Goal: Task Accomplishment & Management: Complete application form

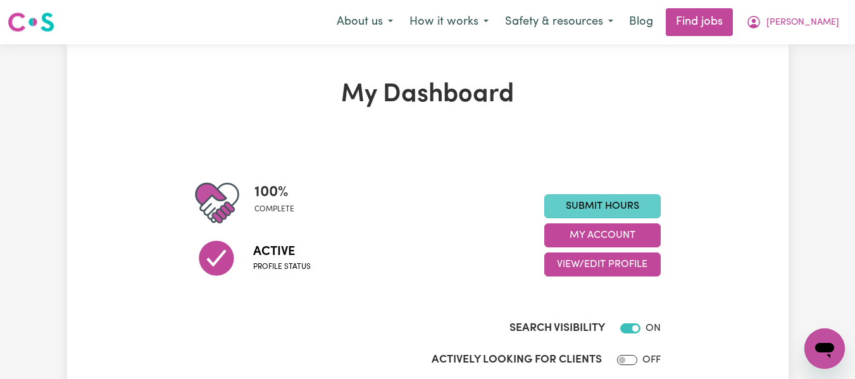
click at [619, 209] on link "Submit Hours" at bounding box center [602, 206] width 116 height 24
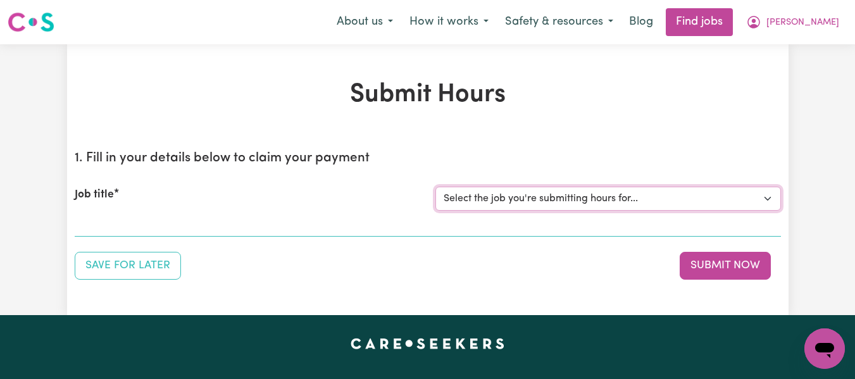
drag, startPoint x: 563, startPoint y: 203, endPoint x: 556, endPoint y: 208, distance: 8.6
click at [563, 203] on select "Select the job you're submitting hours for... [[PERSON_NAME] (Han) Vu - NDIS Nu…" at bounding box center [608, 199] width 346 height 24
select select "2686"
click at [435, 187] on select "Select the job you're submitting hours for... [[PERSON_NAME] (Han) Vu - NDIS Nu…" at bounding box center [608, 199] width 346 height 24
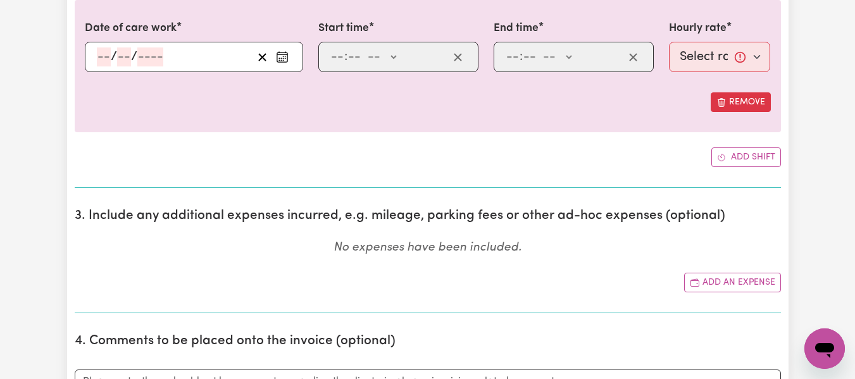
scroll to position [400, 0]
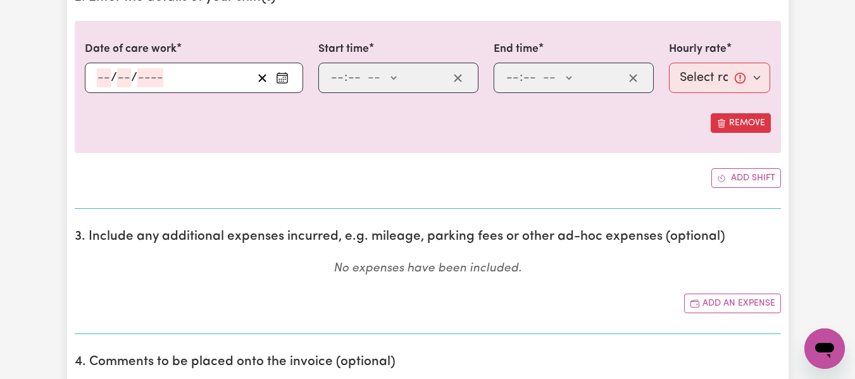
click at [101, 79] on div "/ /" at bounding box center [194, 78] width 218 height 30
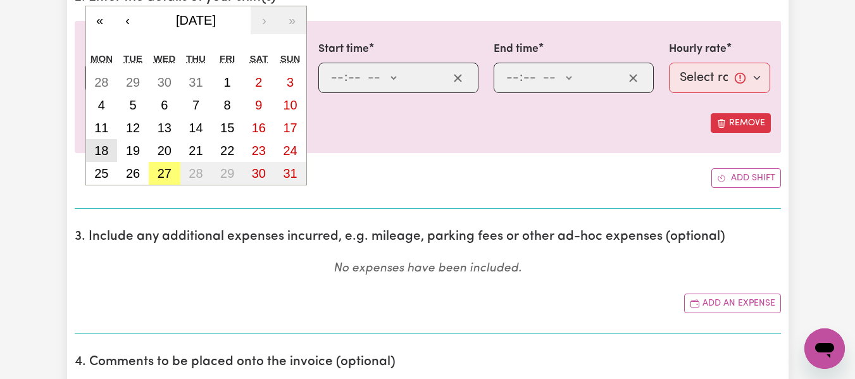
click at [100, 154] on abbr "18" at bounding box center [101, 151] width 14 height 14
type input "[DATE]"
type input "18"
type input "8"
type input "2025"
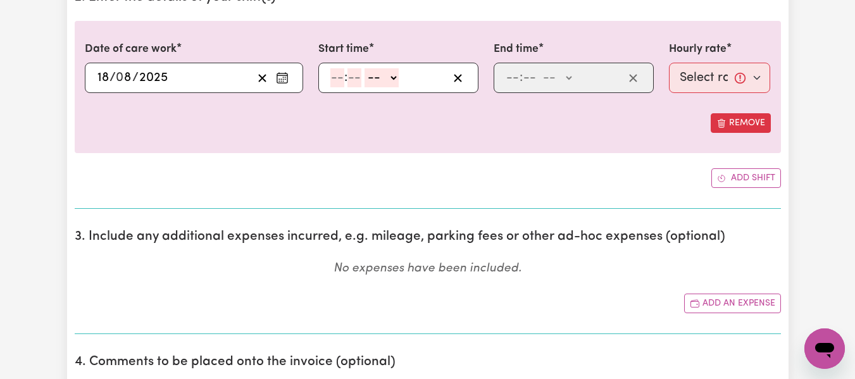
click at [336, 75] on input "number" at bounding box center [337, 77] width 14 height 19
type input "6"
type input "0"
click at [389, 85] on select "-- AM PM" at bounding box center [380, 77] width 34 height 19
click at [98, 75] on div "[DATE] 18 / 0 8 / 2025 « ‹ [DATE] › » Mon Tue Wed Thu Fri Sat Sun 28 29 30 31 1…" at bounding box center [194, 78] width 218 height 30
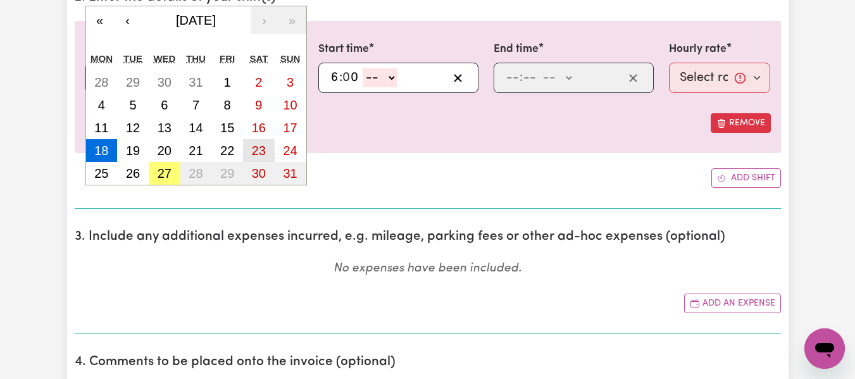
click at [253, 144] on abbr "23" at bounding box center [259, 151] width 14 height 14
type input "[DATE]"
type input "23"
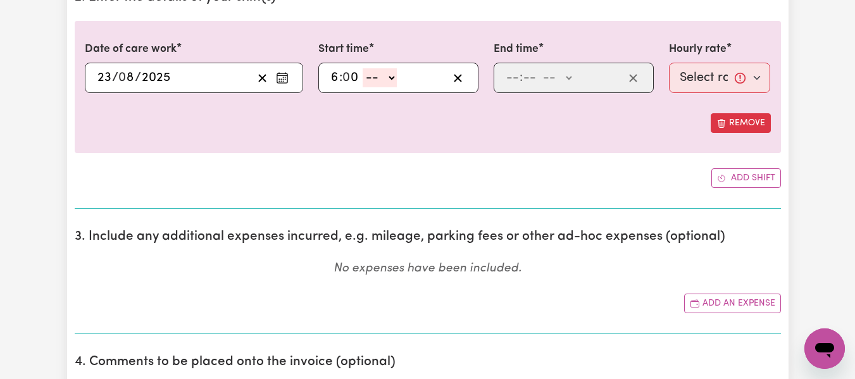
click at [334, 80] on input "6" at bounding box center [334, 77] width 9 height 19
type input "8"
click at [389, 80] on select "-- AM PM" at bounding box center [380, 77] width 34 height 19
select select "am"
click at [363, 68] on select "-- AM PM" at bounding box center [380, 77] width 34 height 19
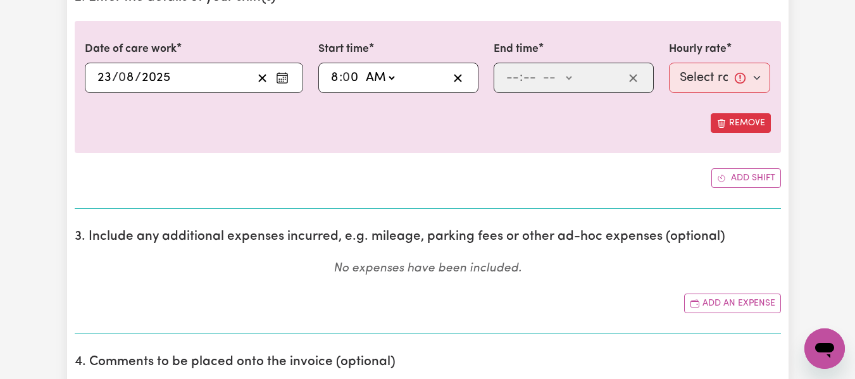
type input "08:00"
click at [508, 80] on input "number" at bounding box center [513, 77] width 14 height 19
type input "2"
type input "0"
click at [567, 79] on select "-- AM PM" at bounding box center [554, 77] width 34 height 19
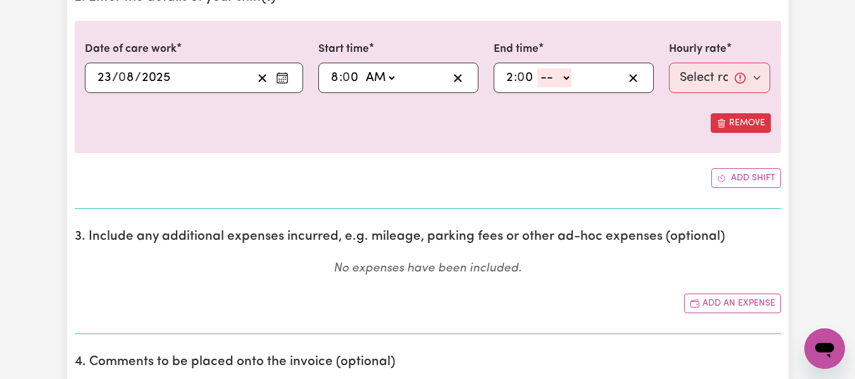
select select "pm"
click at [537, 68] on select "-- AM PM" at bounding box center [554, 77] width 34 height 19
type input "14:00"
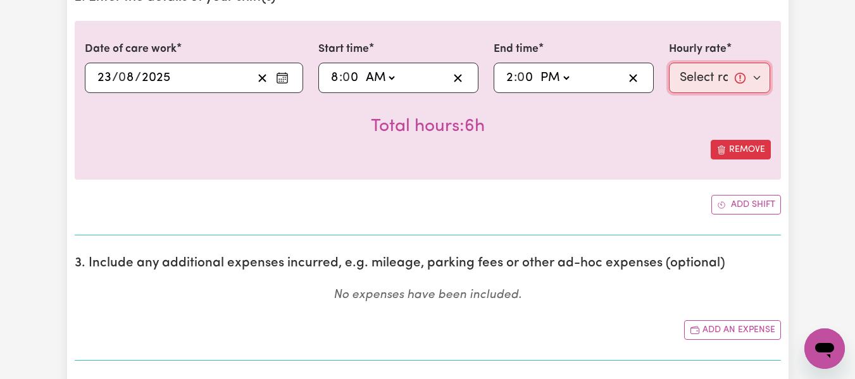
click at [686, 75] on select "Select rate... $55.25 (Weekday) $77.06 ([DATE]) $94.20 ([DATE]) $94.20 (Public …" at bounding box center [720, 78] width 102 height 30
select select "77.06-[DATE]"
click at [669, 63] on select "Select rate... $55.25 (Weekday) $77.06 ([DATE]) $94.20 ([DATE]) $94.20 (Public …" at bounding box center [720, 78] width 102 height 30
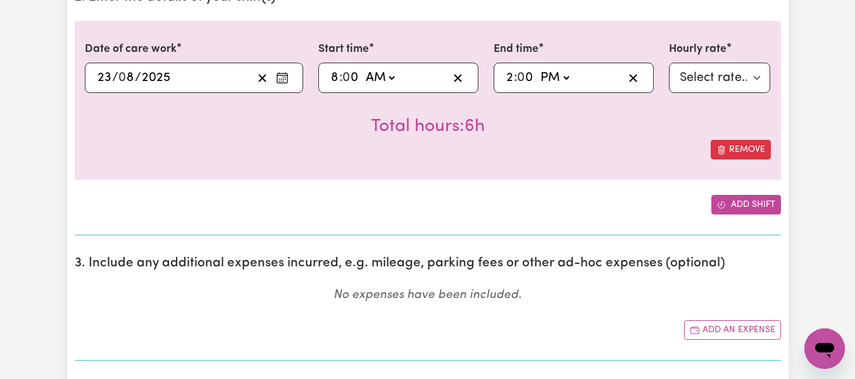
click at [743, 210] on button "Add shift" at bounding box center [746, 205] width 70 height 20
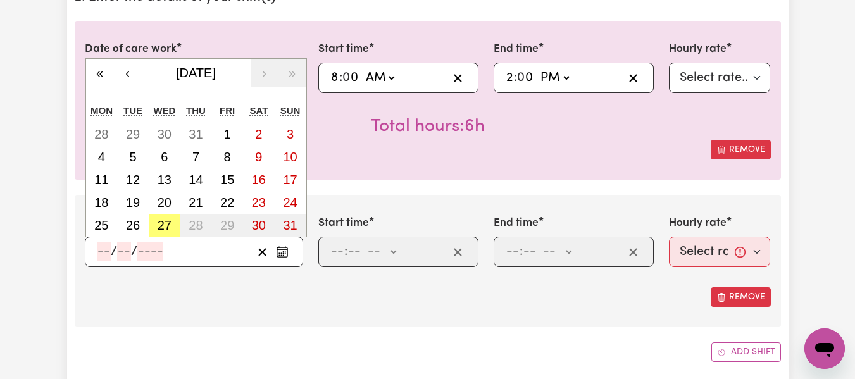
click at [104, 254] on input "number" at bounding box center [104, 251] width 14 height 19
click at [96, 232] on abbr "25" at bounding box center [101, 225] width 14 height 14
type input "[DATE]"
type input "25"
type input "8"
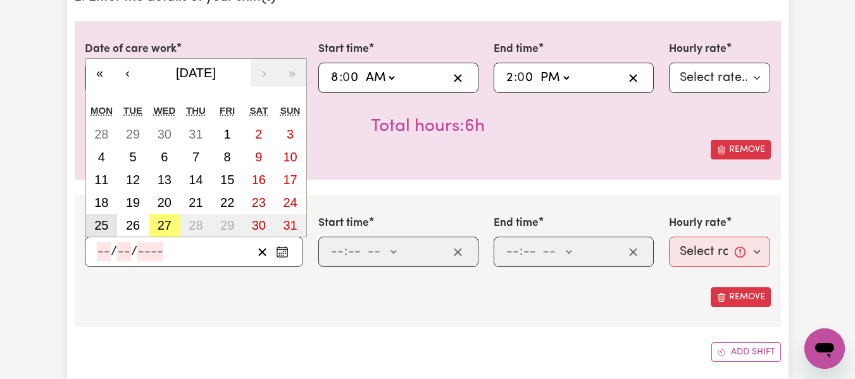
type input "2025"
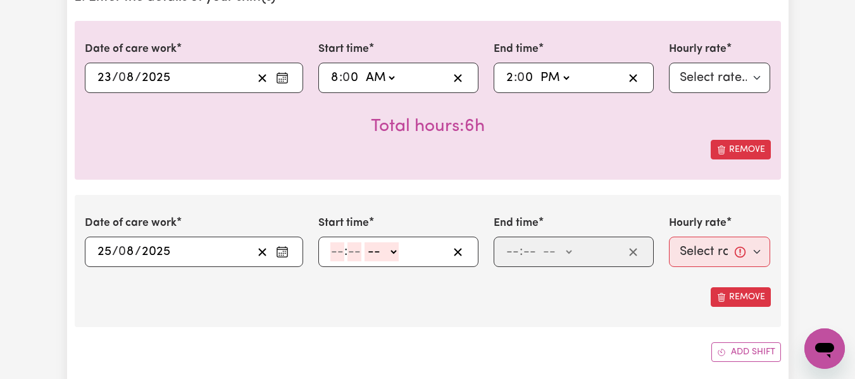
click at [332, 256] on input "number" at bounding box center [337, 251] width 14 height 19
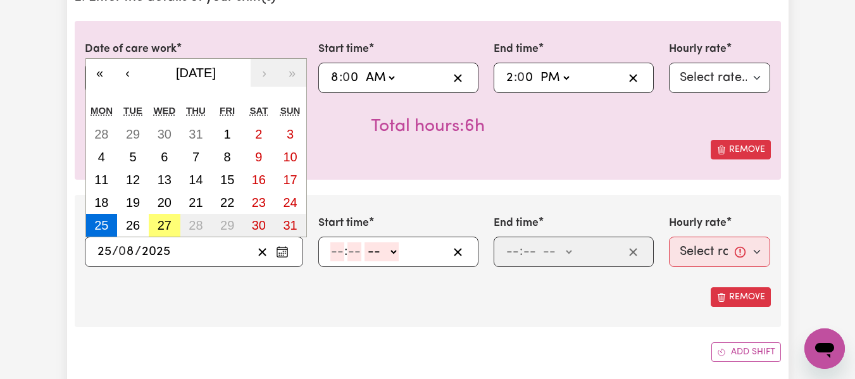
click at [99, 252] on input "25" at bounding box center [104, 251] width 15 height 19
click at [377, 201] on div "Date of care work [DATE] 25 / 0 8 / 2025 « ‹ [DATE] › » Mon Tue Wed Thu Fri Sat…" at bounding box center [428, 261] width 706 height 132
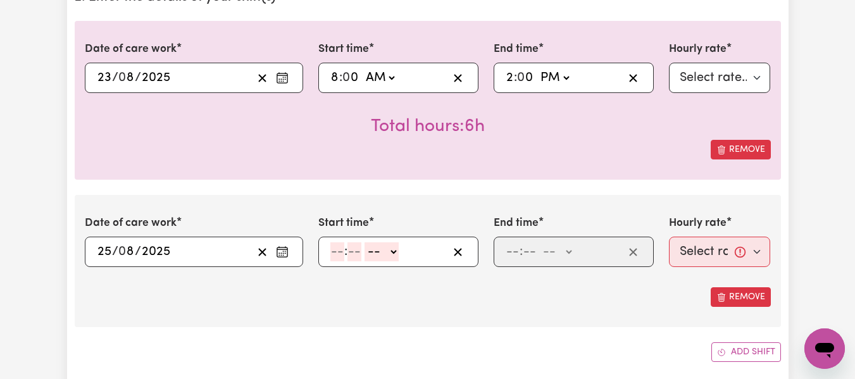
click at [112, 249] on span "/" at bounding box center [115, 252] width 6 height 14
click at [105, 249] on input "25" at bounding box center [104, 251] width 15 height 19
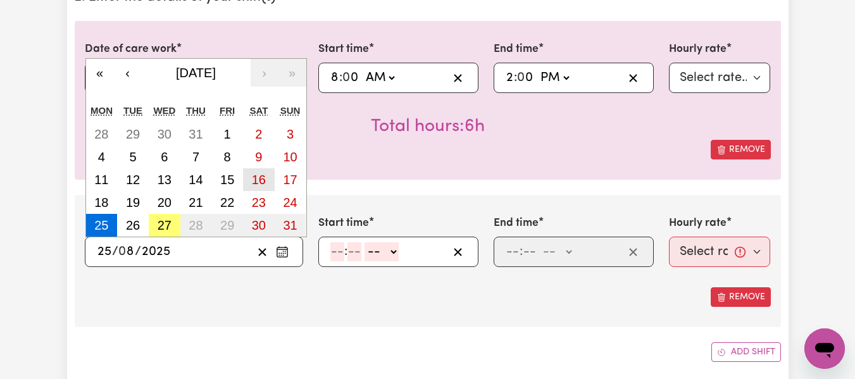
click at [265, 183] on abbr "16" at bounding box center [259, 180] width 14 height 14
type input "[DATE]"
type input "16"
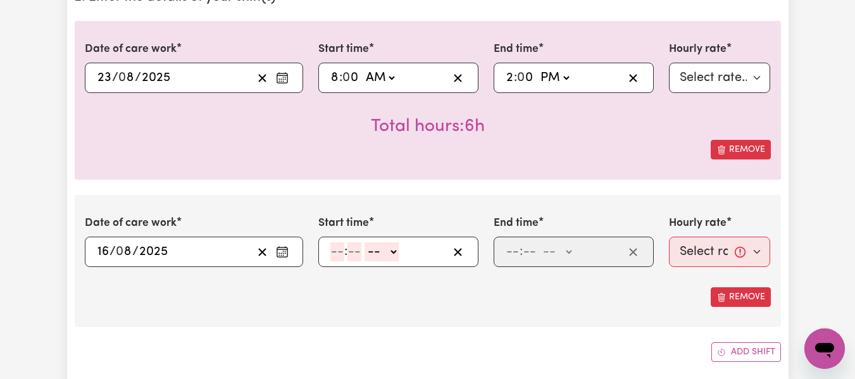
click at [333, 255] on input "number" at bounding box center [337, 251] width 14 height 19
type input "8"
type input "0"
click at [391, 253] on select "-- AM PM" at bounding box center [380, 251] width 34 height 19
select select "am"
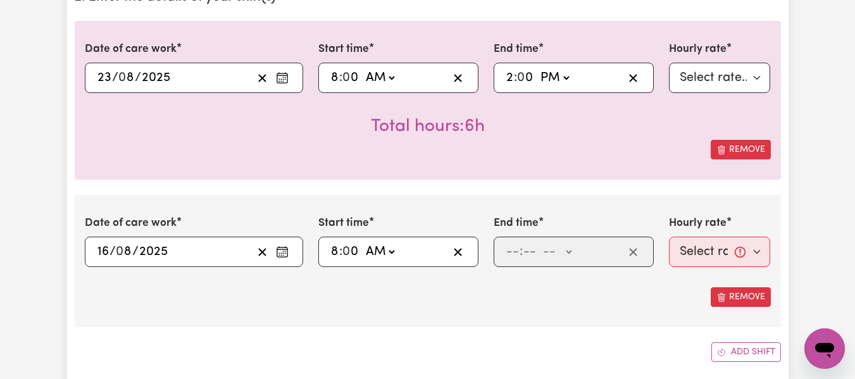
click at [363, 242] on select "-- AM PM" at bounding box center [380, 251] width 34 height 19
type input "08:00"
click at [509, 254] on input "number" at bounding box center [513, 251] width 14 height 19
type input "2"
type input "0"
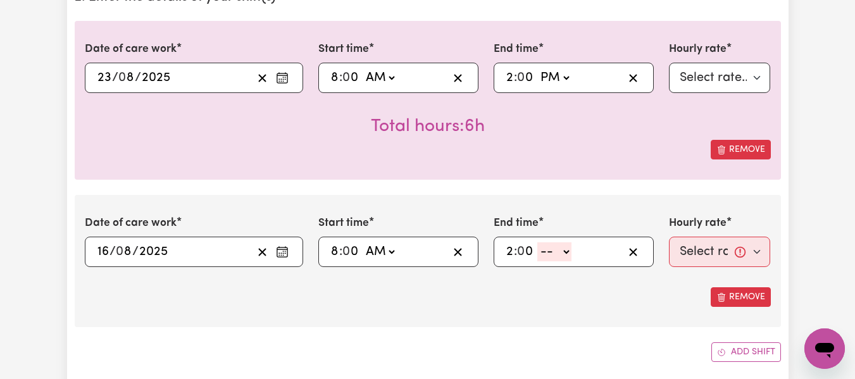
click at [563, 251] on select "-- AM PM" at bounding box center [554, 251] width 34 height 19
select select "pm"
click at [537, 242] on select "-- AM PM" at bounding box center [554, 251] width 34 height 19
type input "14:00"
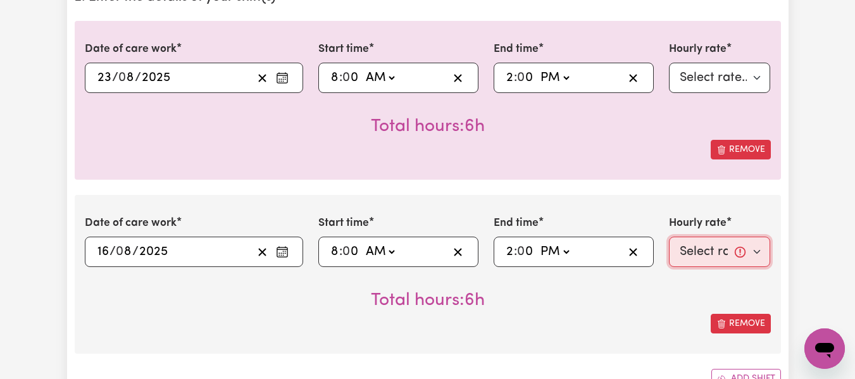
click at [718, 263] on select "Select rate... $55.25 (Weekday) $77.06 ([DATE]) $94.20 ([DATE]) $94.20 (Public …" at bounding box center [720, 252] width 102 height 30
select select "77.06-[DATE]"
click at [669, 237] on select "Select rate... $55.25 (Weekday) $77.06 ([DATE]) $94.20 ([DATE]) $94.20 (Public …" at bounding box center [720, 252] width 102 height 30
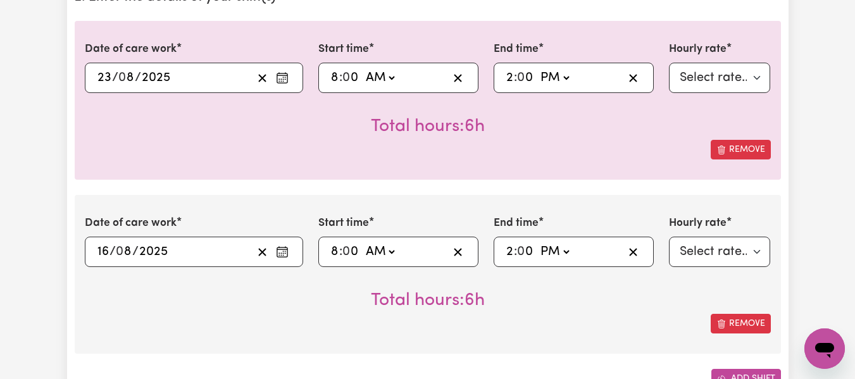
click at [735, 373] on button "Add shift" at bounding box center [746, 379] width 70 height 20
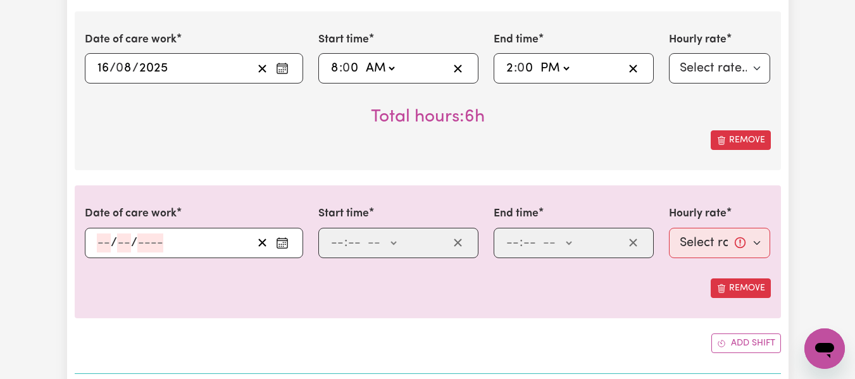
scroll to position [608, 0]
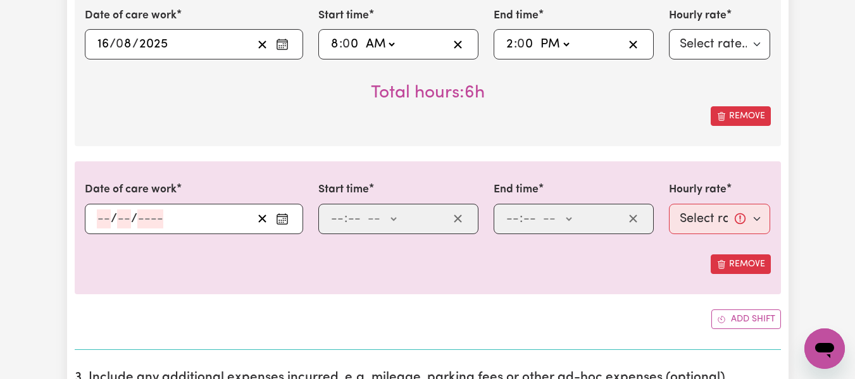
click at [104, 221] on input "number" at bounding box center [104, 219] width 14 height 19
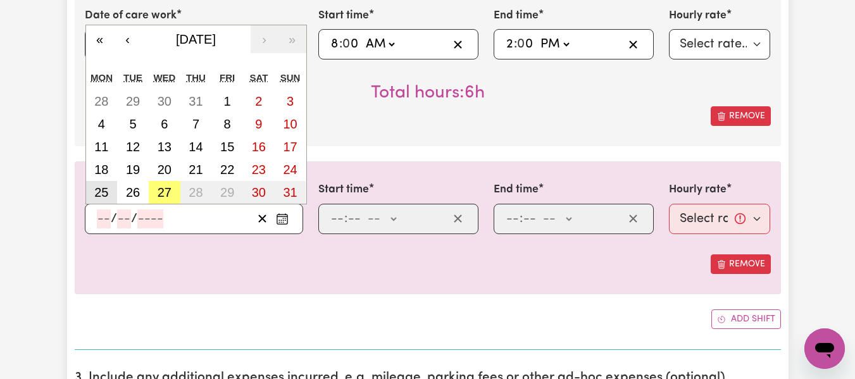
click at [96, 198] on abbr "25" at bounding box center [101, 192] width 14 height 14
type input "[DATE]"
type input "25"
type input "8"
type input "2025"
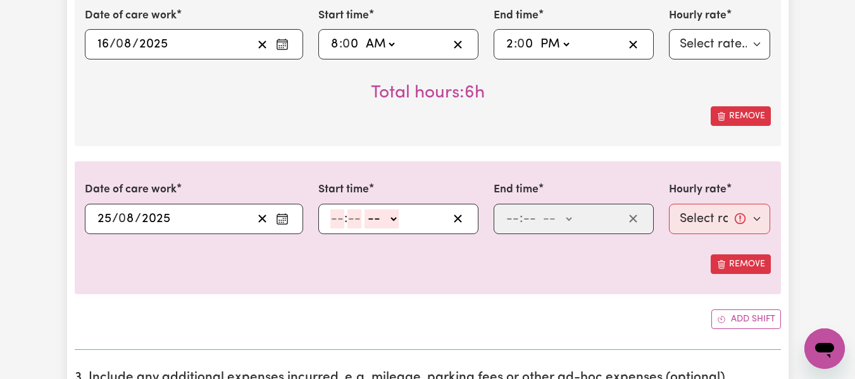
click at [337, 222] on input "number" at bounding box center [337, 219] width 14 height 19
type input "6"
type input "0"
click at [391, 223] on select "-- AM PM" at bounding box center [380, 219] width 34 height 19
select select "pm"
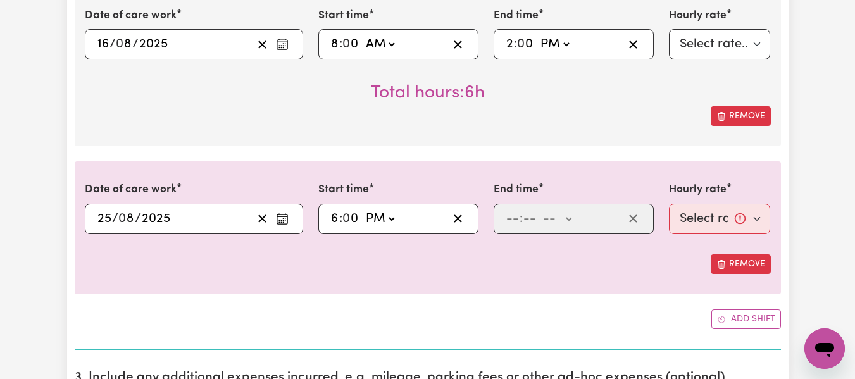
click at [363, 210] on select "-- AM PM" at bounding box center [380, 219] width 34 height 19
type input "18:00"
click at [509, 220] on input "number" at bounding box center [513, 219] width 14 height 19
type input "10"
type input "0"
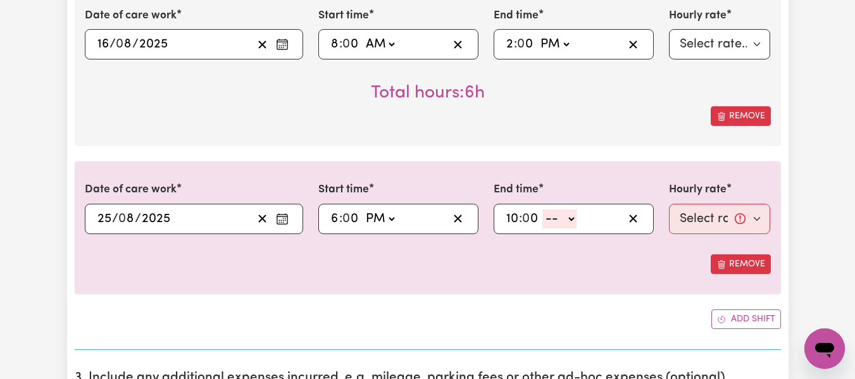
click at [353, 223] on input "0" at bounding box center [351, 219] width 16 height 19
type input "18:03"
type input "3"
type input "18:30"
type input "30"
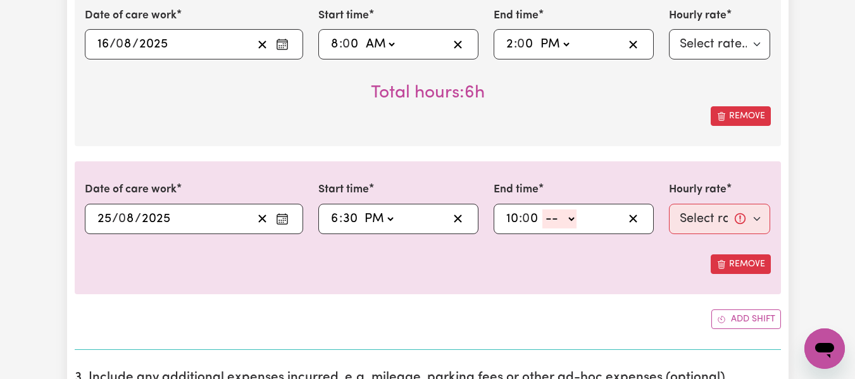
click at [573, 225] on select "-- AM PM" at bounding box center [559, 219] width 34 height 19
select select "am"
click at [542, 210] on select "-- AM PM" at bounding box center [559, 219] width 34 height 19
type input "10:00"
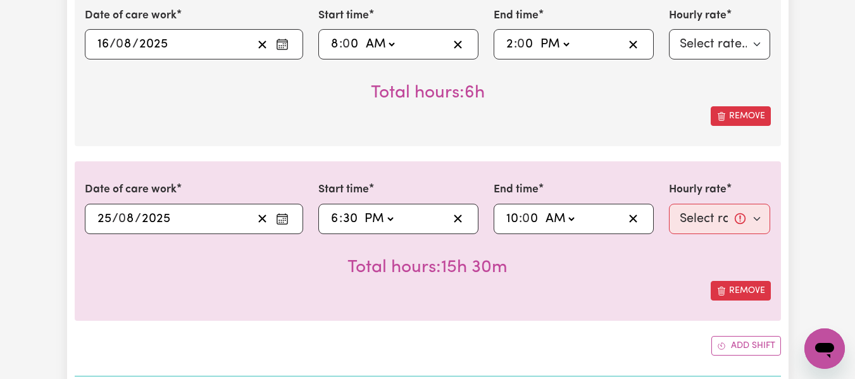
click at [576, 222] on select "AM PM" at bounding box center [559, 219] width 34 height 19
select select "pm"
click at [542, 210] on select "AM PM" at bounding box center [559, 219] width 34 height 19
type input "22:00"
click at [720, 226] on select "Select rate... $55.25 (Weekday) $77.06 ([DATE]) $94.20 ([DATE]) $94.20 (Public …" at bounding box center [720, 219] width 102 height 30
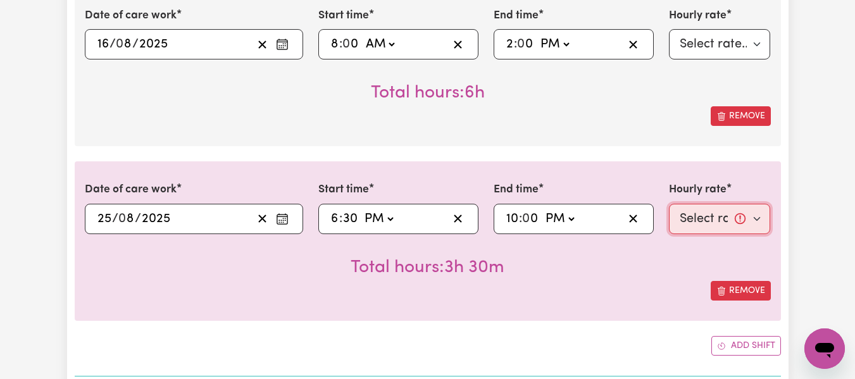
select select "55.25-Weekday"
click at [669, 204] on select "Select rate... $55.25 (Weekday) $77.06 ([DATE]) $94.20 ([DATE]) $94.20 (Public …" at bounding box center [720, 219] width 102 height 30
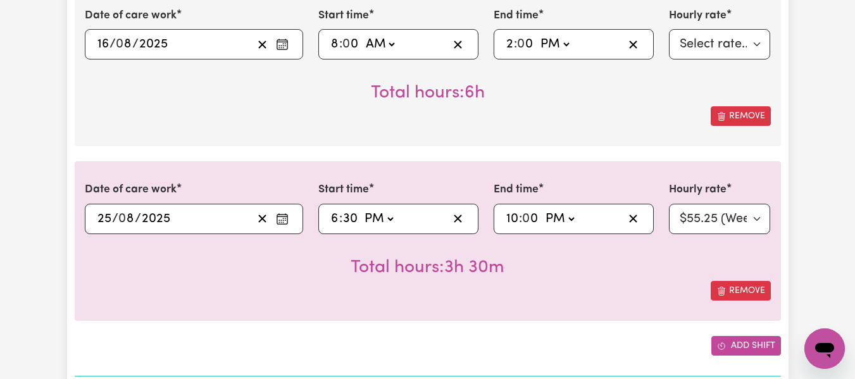
click at [736, 350] on button "Add shift" at bounding box center [746, 346] width 70 height 20
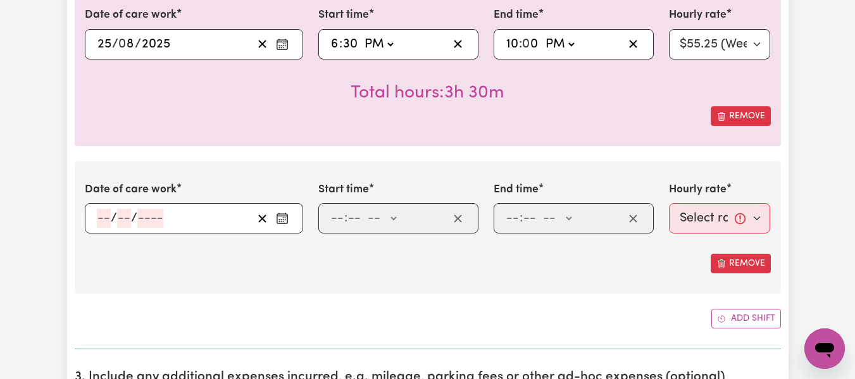
scroll to position [849, 0]
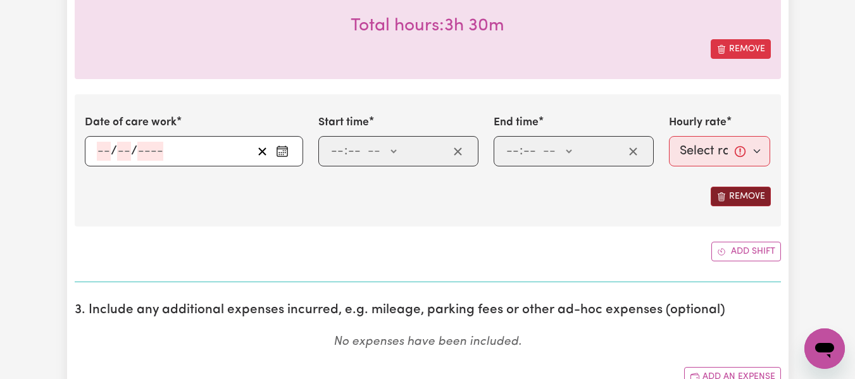
click at [737, 198] on button "Remove" at bounding box center [741, 197] width 60 height 20
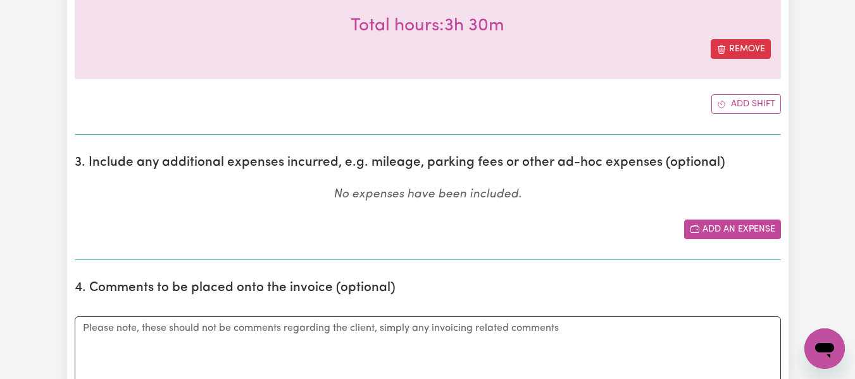
click at [737, 225] on button "Add an expense" at bounding box center [732, 230] width 97 height 20
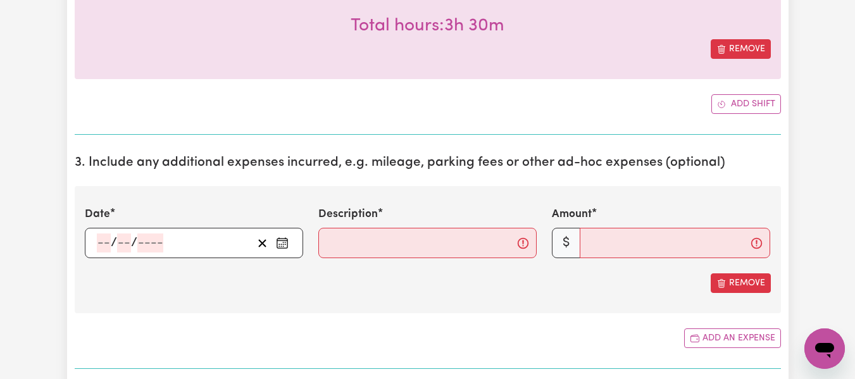
click at [100, 246] on input "number" at bounding box center [104, 243] width 14 height 19
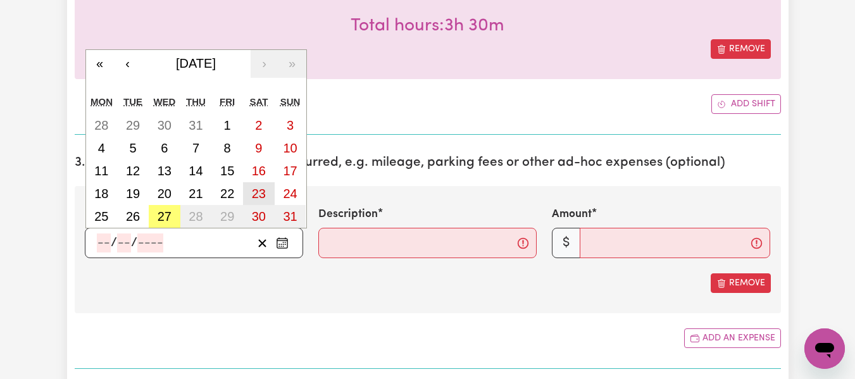
click at [265, 197] on abbr "23" at bounding box center [259, 194] width 14 height 14
type input "[DATE]"
type input "23"
type input "8"
type input "2025"
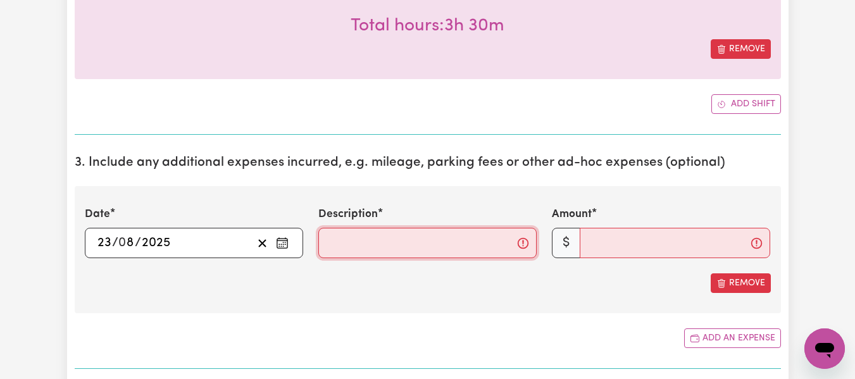
click at [372, 251] on input "Description" at bounding box center [427, 243] width 218 height 30
type input "travel from home to [GEOGRAPHIC_DATA][PERSON_NAME]"
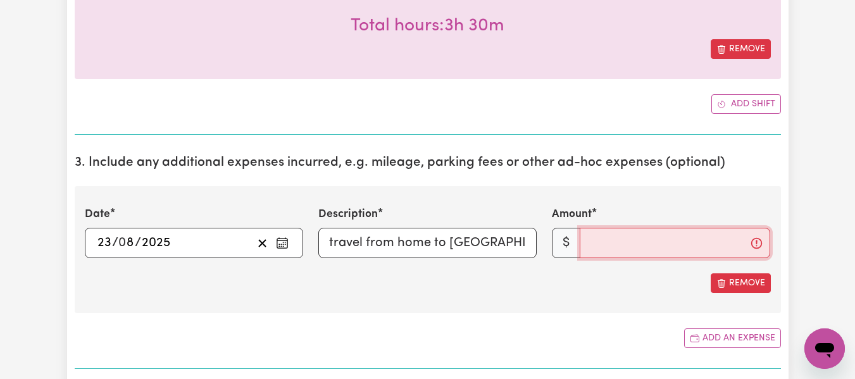
click at [592, 252] on input "Amount" at bounding box center [675, 243] width 191 height 30
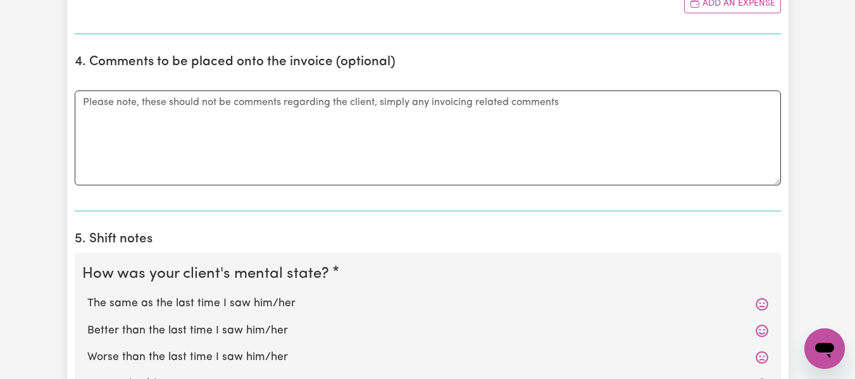
scroll to position [1484, 0]
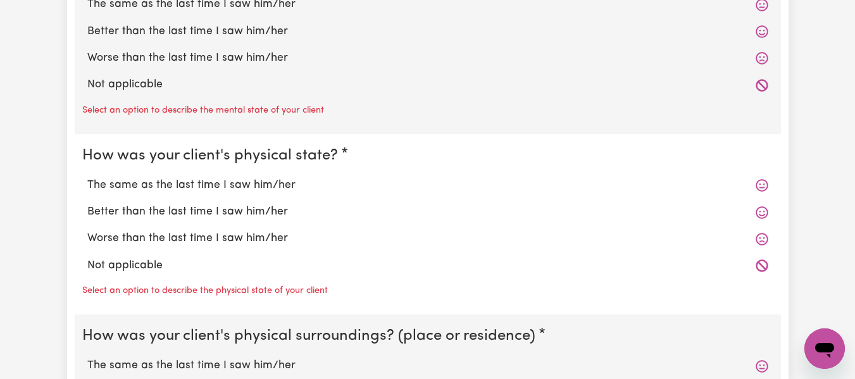
type input "40"
click at [179, 189] on label "The same as the last time I saw him/her" at bounding box center [427, 185] width 681 height 16
click at [87, 177] on input "The same as the last time I saw him/her" at bounding box center [87, 177] width 1 height 1
radio input "true"
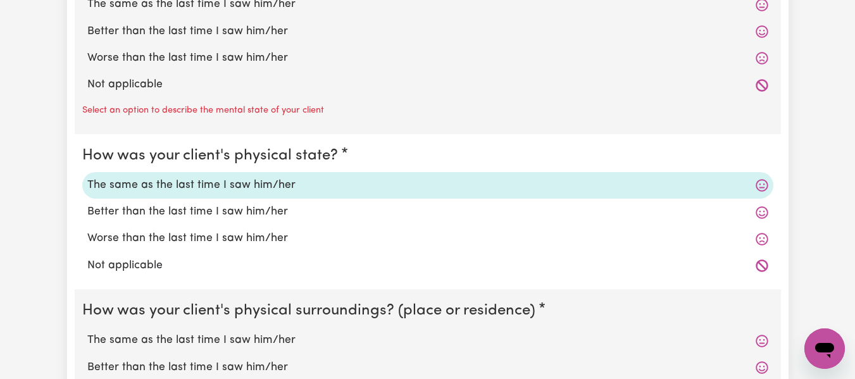
click at [180, 10] on label "The same as the last time I saw him/her" at bounding box center [427, 4] width 681 height 16
radio input "true"
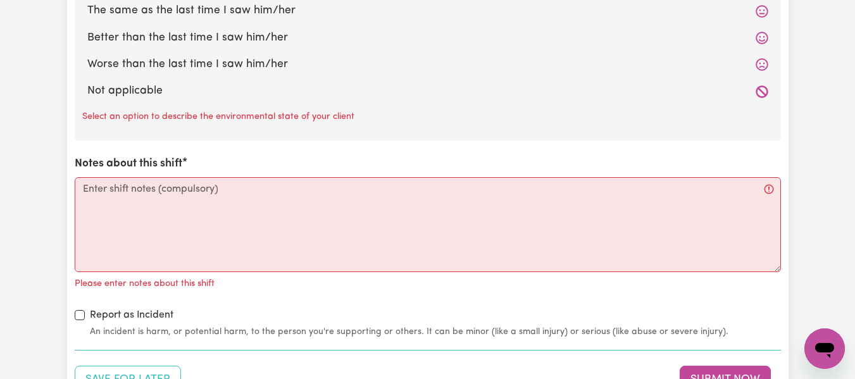
scroll to position [1734, 0]
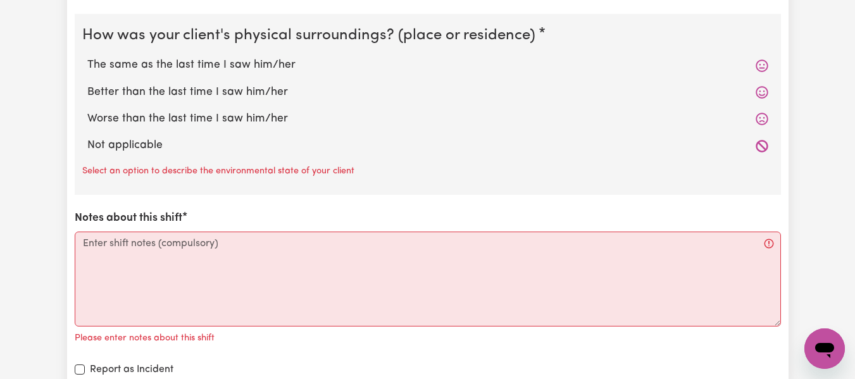
click at [207, 69] on label "The same as the last time I saw him/her" at bounding box center [427, 65] width 681 height 16
click at [87, 57] on input "The same as the last time I saw him/her" at bounding box center [87, 56] width 1 height 1
radio input "true"
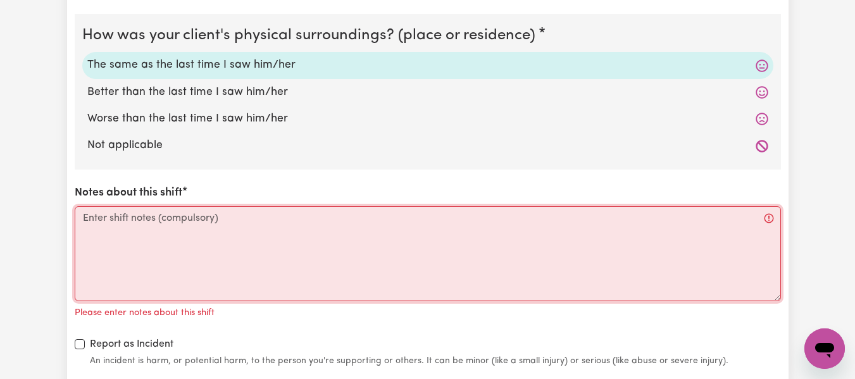
click at [235, 230] on textarea "Notes about this shift" at bounding box center [428, 253] width 706 height 95
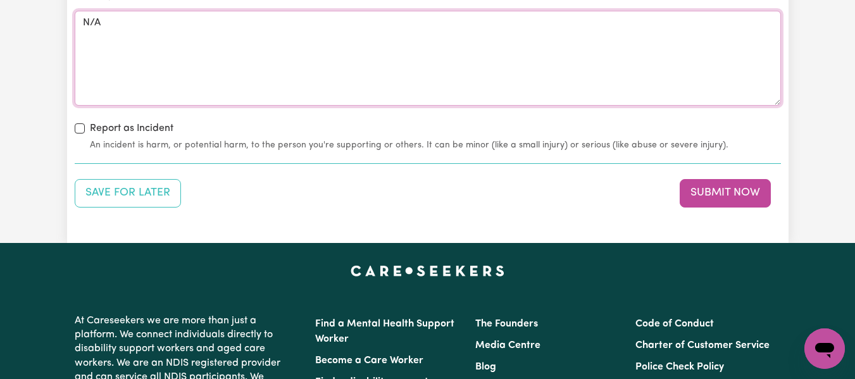
scroll to position [1969, 0]
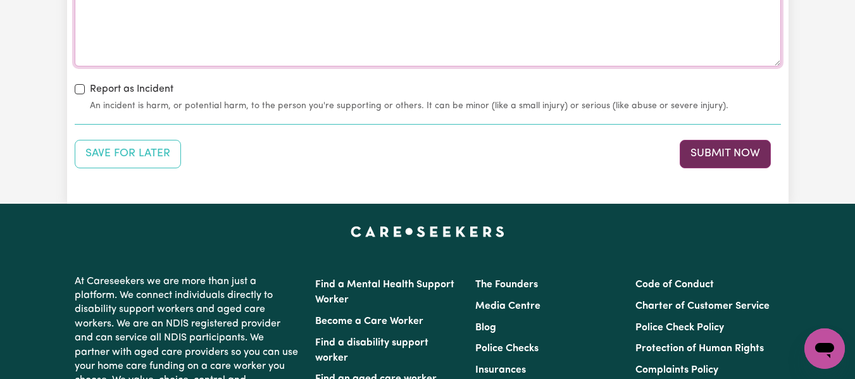
type textarea "N/A"
click at [756, 166] on button "Submit Now" at bounding box center [725, 154] width 91 height 28
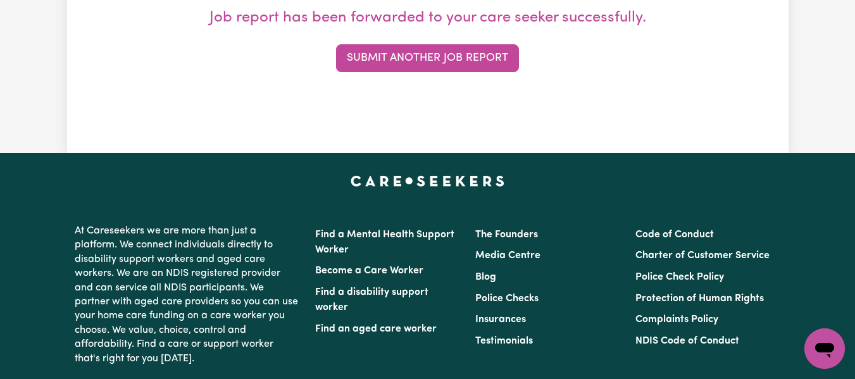
scroll to position [0, 0]
